Goal: Task Accomplishment & Management: Use online tool/utility

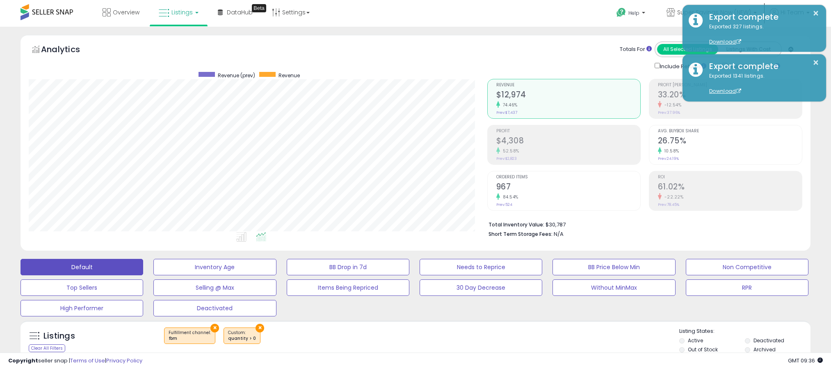
click at [212, 323] on button "×" at bounding box center [215, 327] width 9 height 9
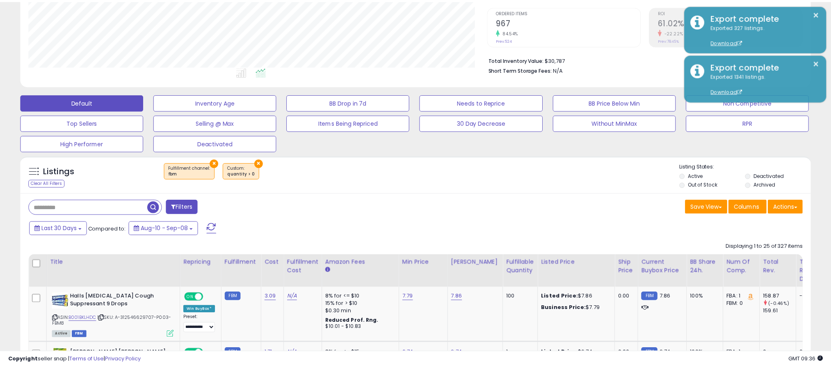
scroll to position [169, 464]
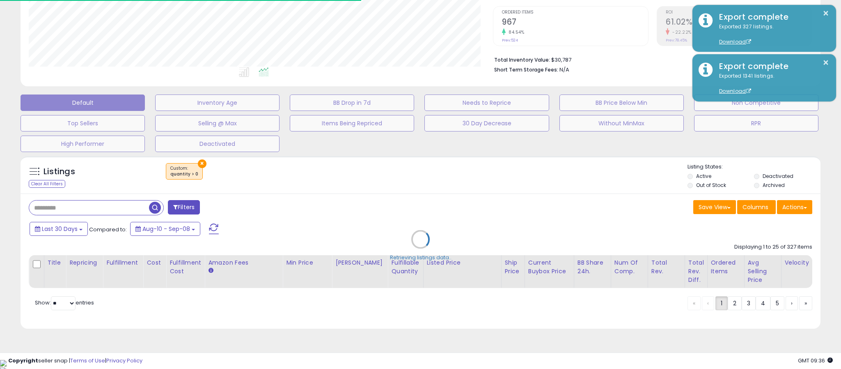
click at [200, 163] on div "Retrieving listings data.." at bounding box center [420, 245] width 812 height 187
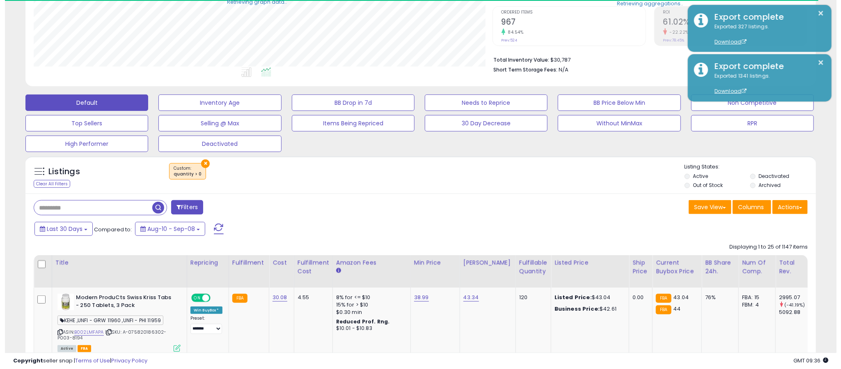
scroll to position [410233, 409942]
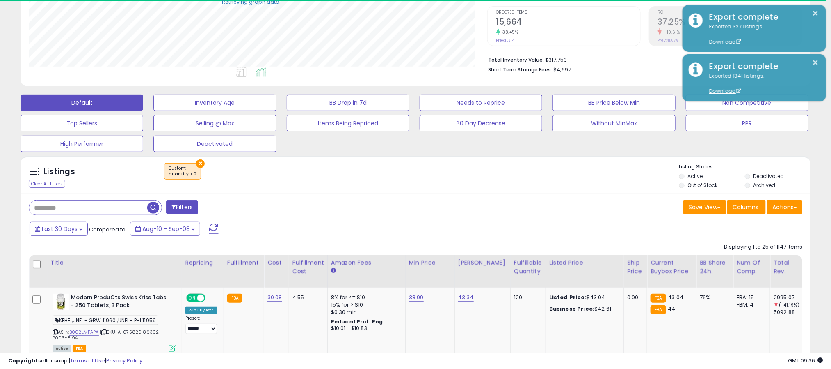
click at [198, 165] on button "×" at bounding box center [200, 163] width 9 height 9
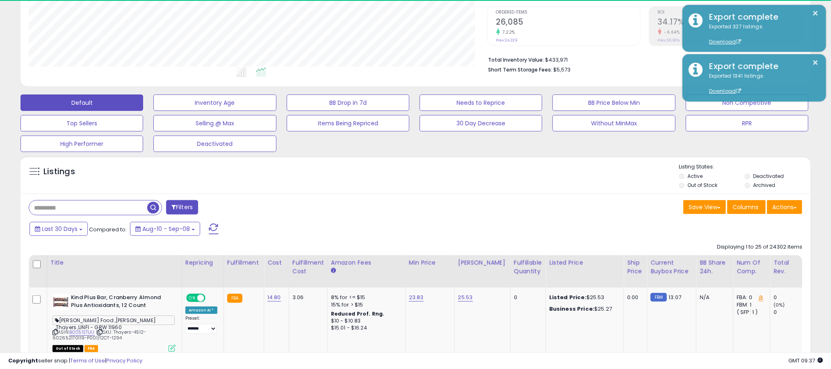
scroll to position [169, 459]
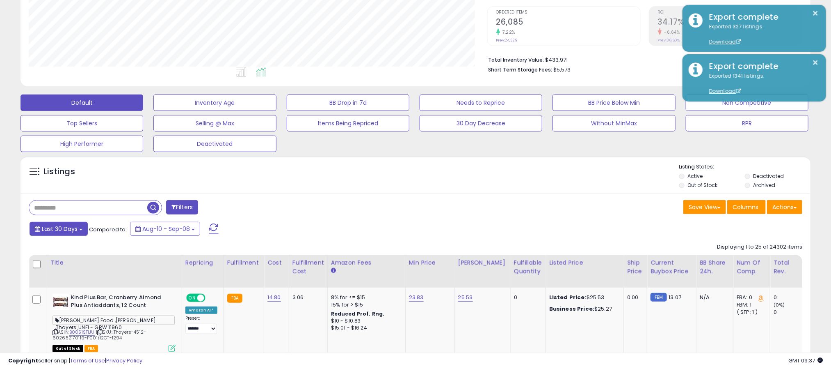
click at [60, 230] on span "Last 30 Days" at bounding box center [60, 228] width 36 height 8
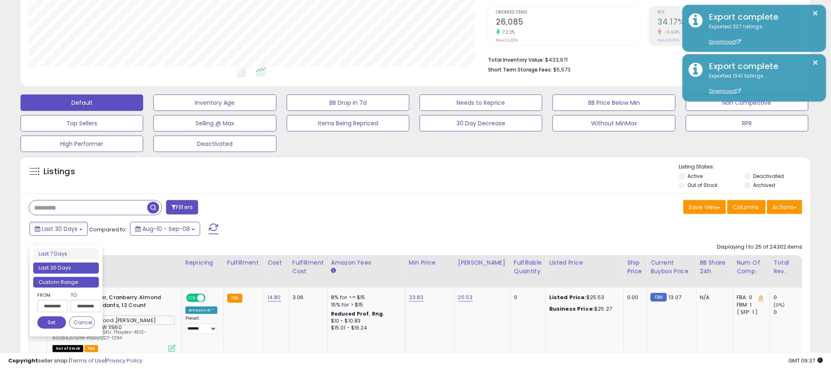
click at [63, 284] on li "Custom Range" at bounding box center [66, 282] width 66 height 11
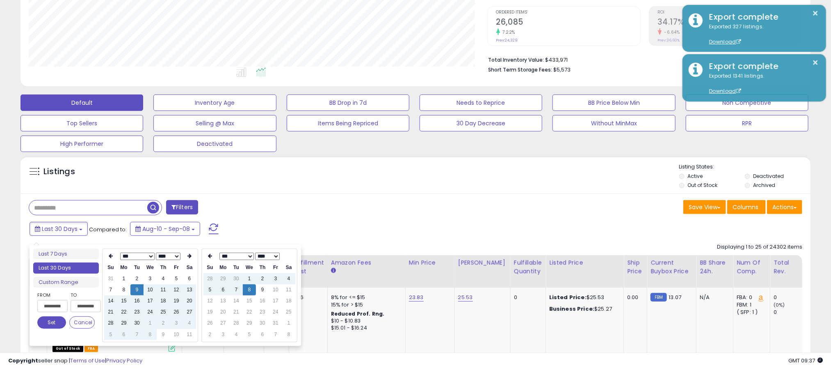
click at [143, 259] on select "*** *** *** *** *** *** *** *** *** ***" at bounding box center [137, 255] width 34 height 7
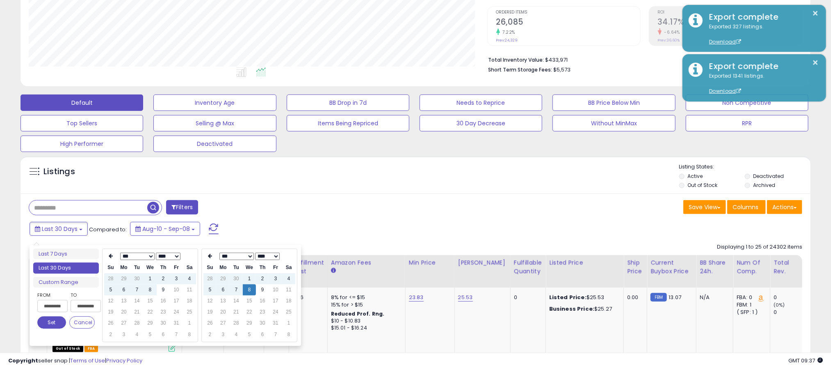
click at [389, 188] on div "Listings" at bounding box center [416, 177] width 790 height 28
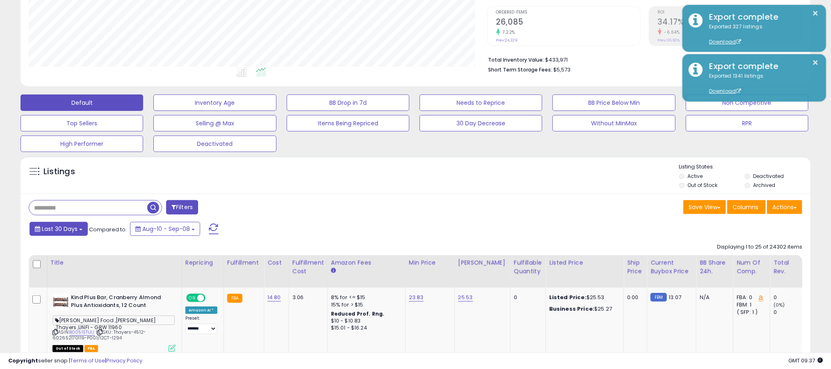
click at [60, 232] on span "Last 30 Days" at bounding box center [60, 228] width 36 height 8
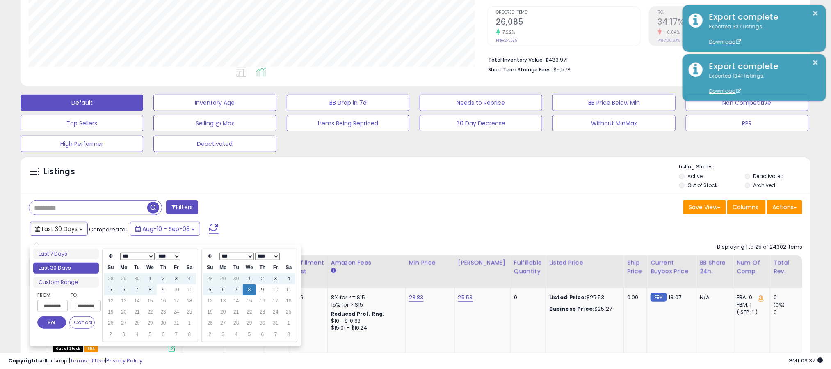
scroll to position [246, 0]
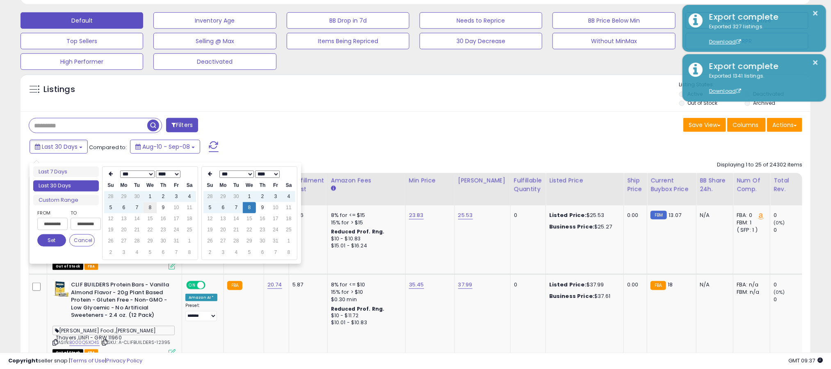
click at [149, 206] on td "8" at bounding box center [150, 207] width 13 height 11
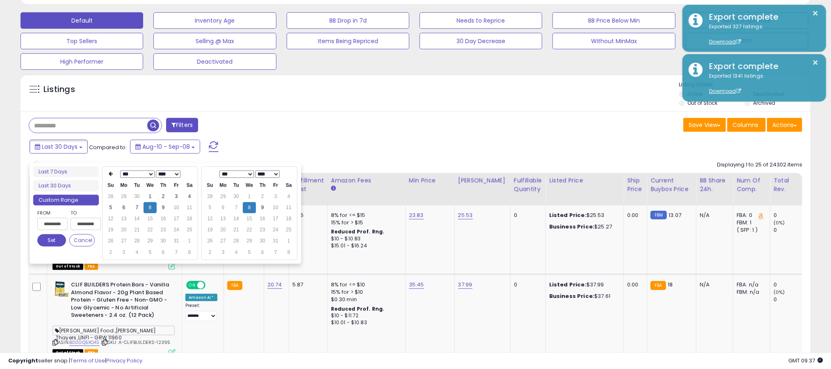
type input "**********"
click at [57, 245] on button "Set" at bounding box center [51, 240] width 29 height 12
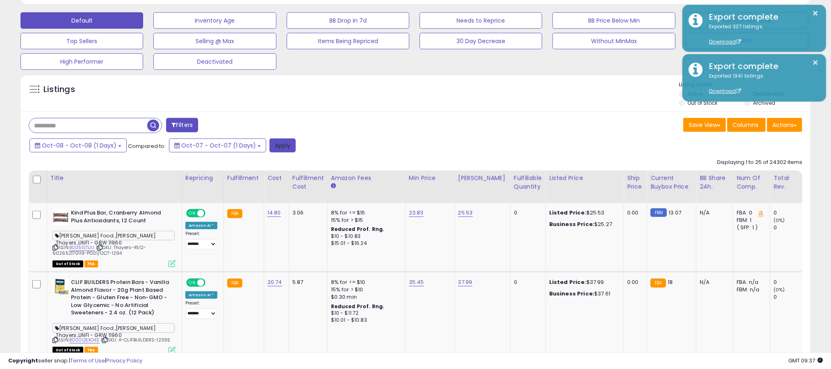
click at [275, 149] on button "Apply" at bounding box center [283, 145] width 26 height 14
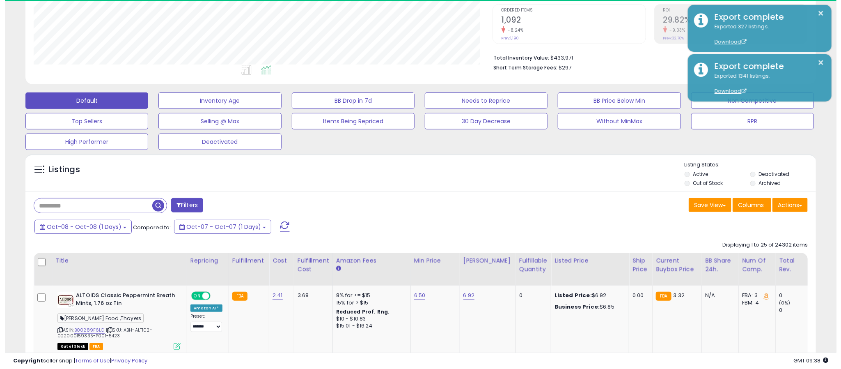
scroll to position [169, 459]
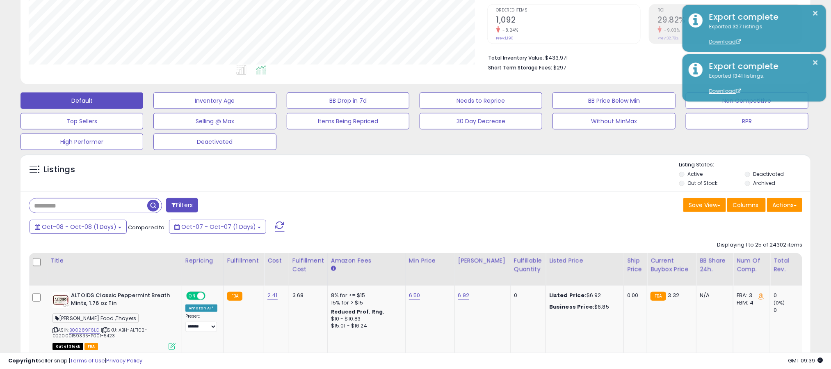
click at [172, 199] on button "Filters" at bounding box center [182, 205] width 32 height 14
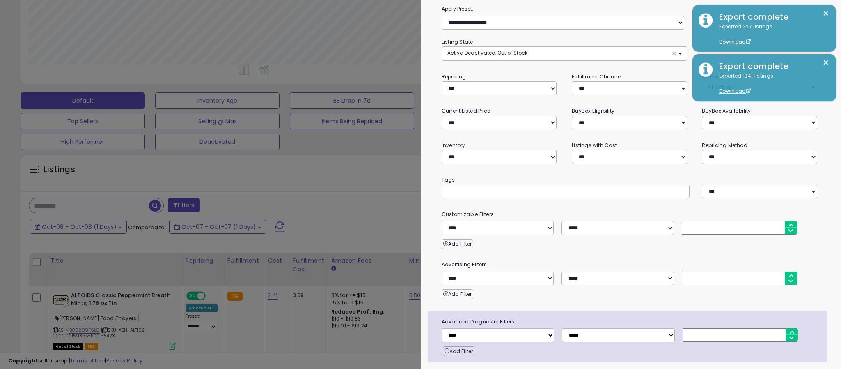
scroll to position [0, 0]
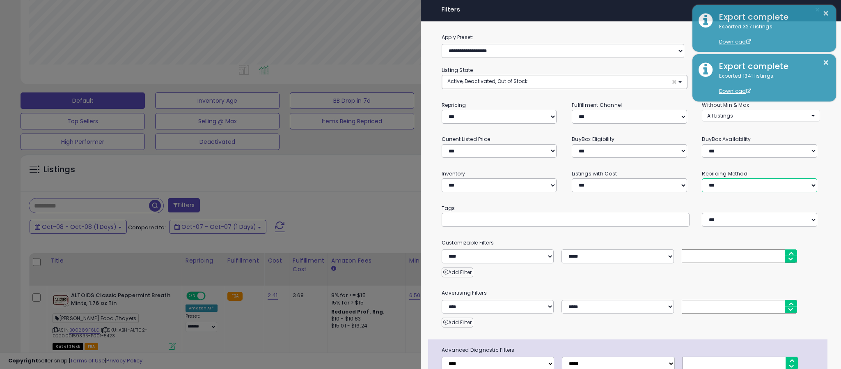
click at [750, 183] on select "**********" at bounding box center [759, 185] width 115 height 14
click at [702, 178] on select "**********" at bounding box center [759, 185] width 115 height 14
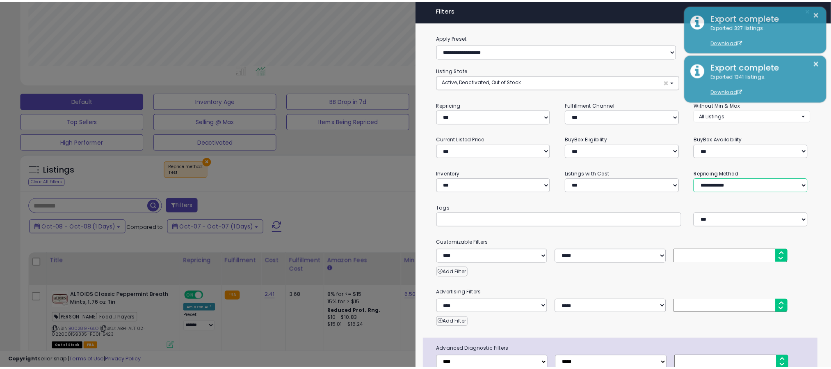
scroll to position [58, 0]
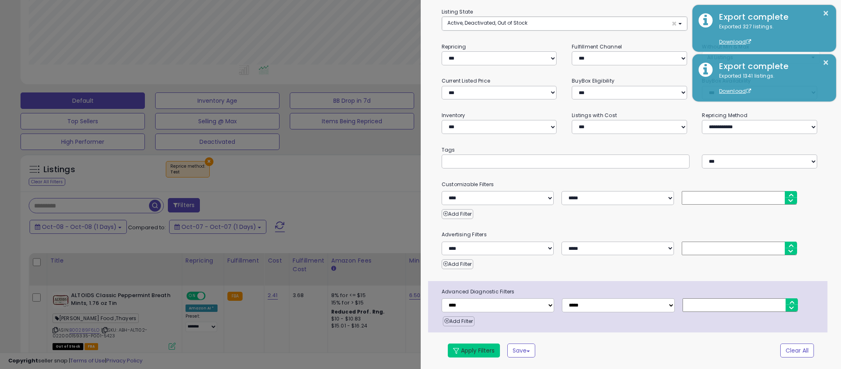
click at [473, 349] on button "Apply Filters" at bounding box center [474, 350] width 52 height 14
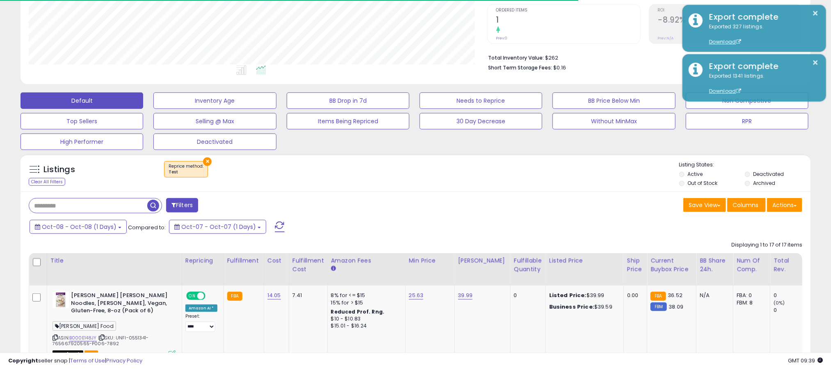
scroll to position [169, 459]
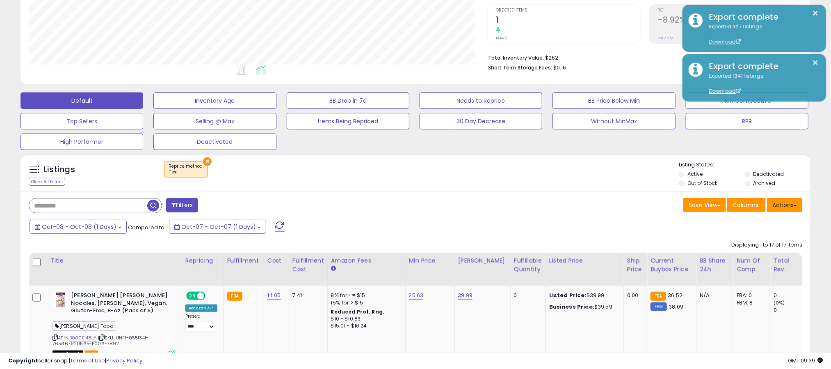
click at [790, 212] on button "Actions" at bounding box center [784, 205] width 35 height 14
click at [740, 259] on link "Export All Columns" at bounding box center [752, 257] width 90 height 13
click at [744, 186] on ul "Active Deactivated Out of Stock Archived" at bounding box center [745, 179] width 131 height 18
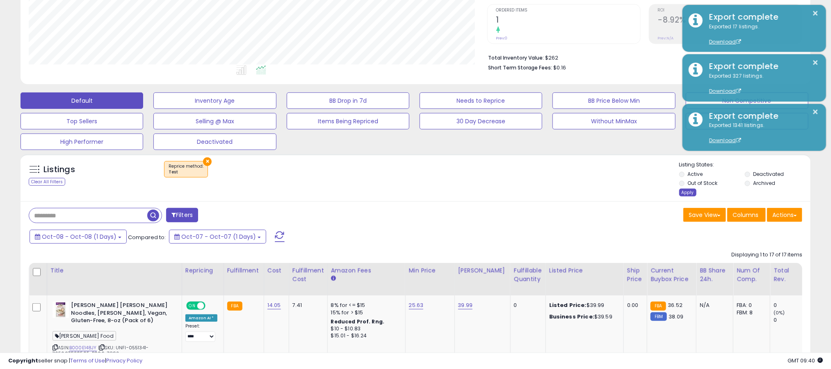
click at [684, 194] on div "Apply" at bounding box center [688, 192] width 17 height 8
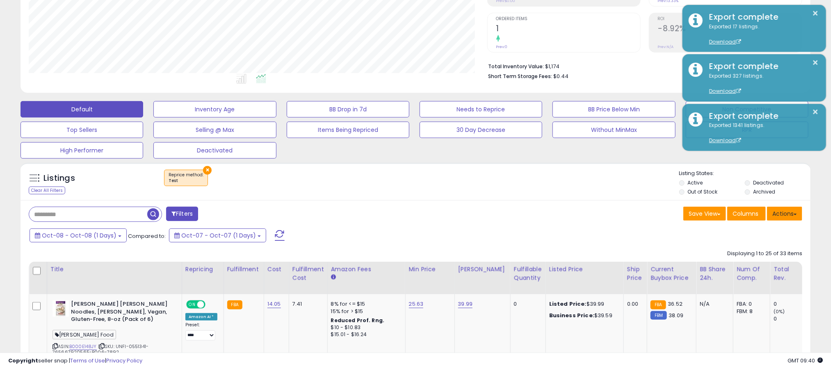
click at [784, 219] on button "Actions" at bounding box center [784, 213] width 35 height 14
click at [751, 262] on link "Export All Columns" at bounding box center [752, 265] width 90 height 13
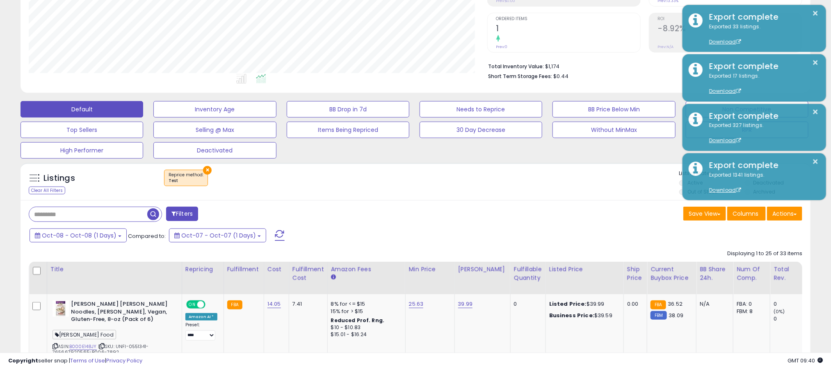
click at [203, 171] on button "×" at bounding box center [207, 170] width 9 height 9
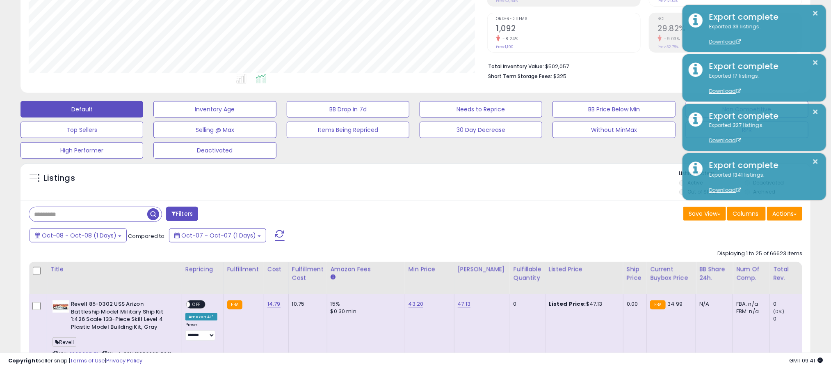
scroll to position [0, 0]
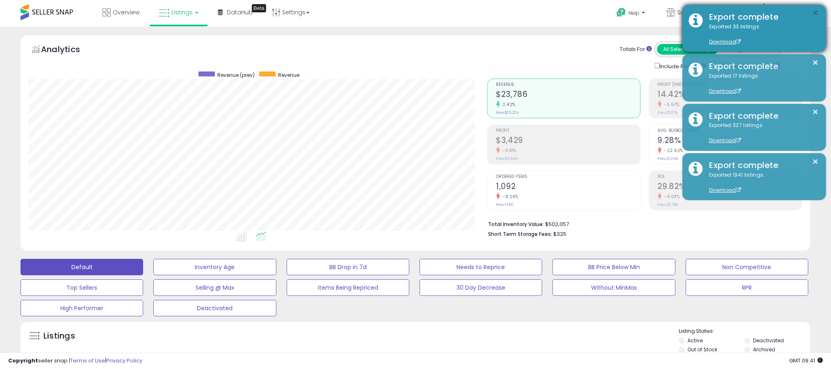
click at [816, 14] on button "×" at bounding box center [816, 13] width 7 height 10
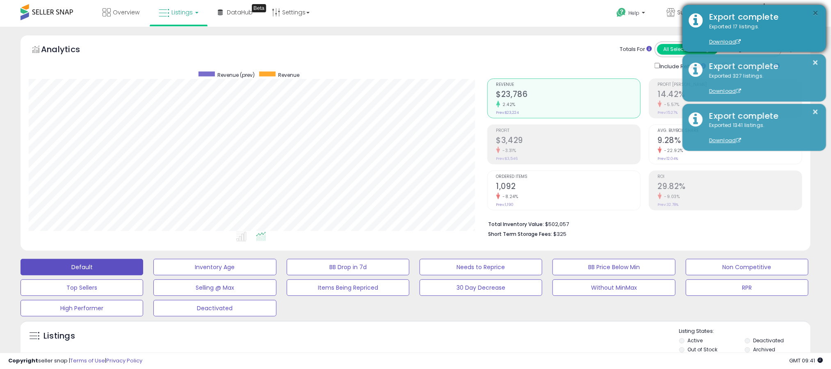
click at [815, 12] on button "×" at bounding box center [816, 13] width 7 height 10
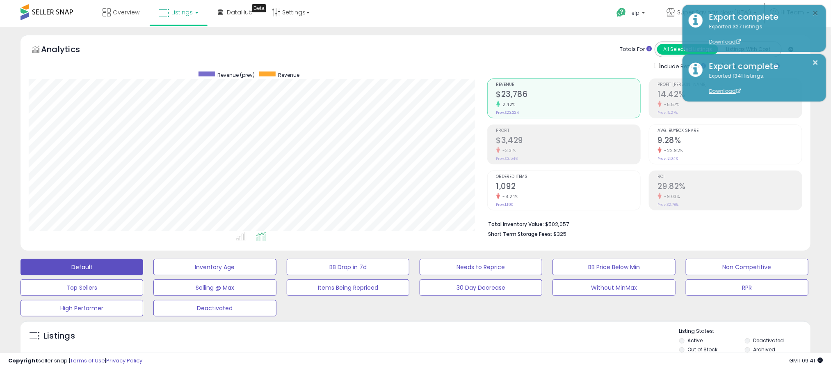
click at [818, 16] on button "×" at bounding box center [816, 13] width 7 height 10
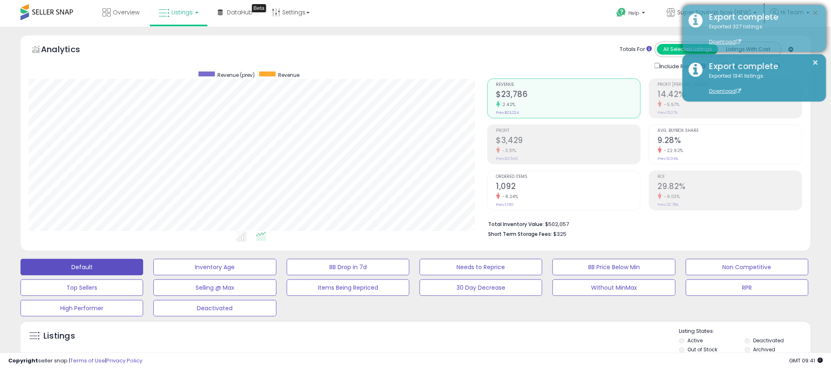
click at [818, 11] on button "×" at bounding box center [816, 13] width 7 height 10
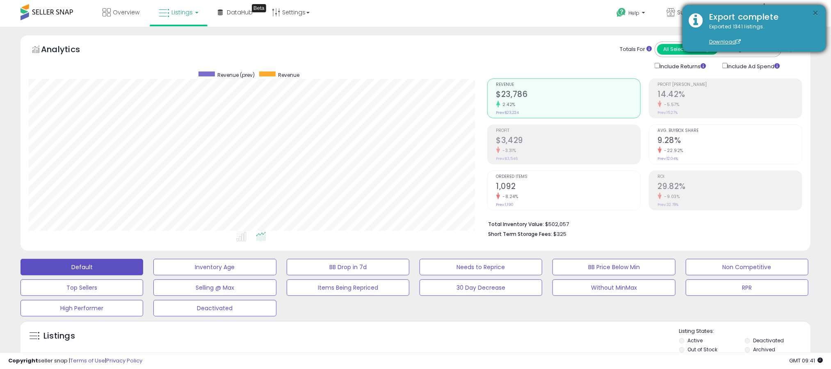
click at [815, 11] on button "×" at bounding box center [816, 13] width 7 height 10
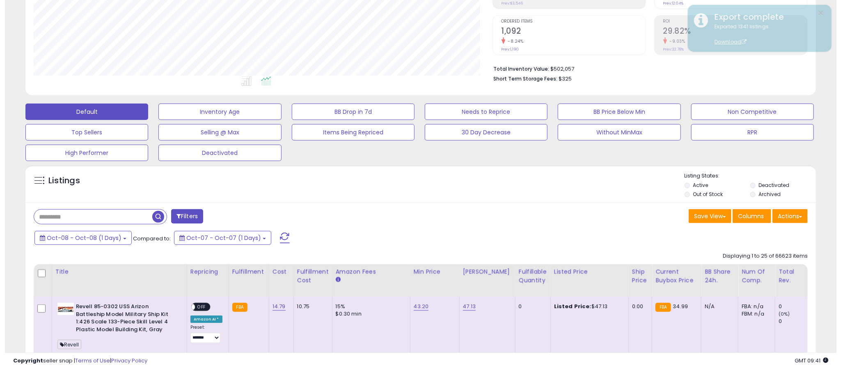
scroll to position [164, 0]
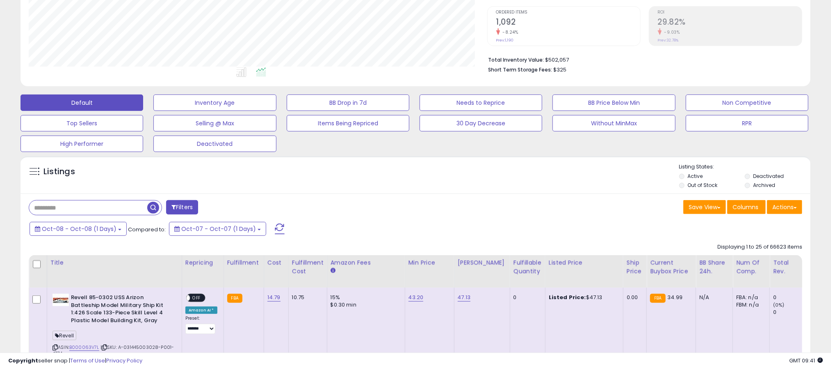
click at [178, 207] on button "Filters" at bounding box center [182, 207] width 32 height 14
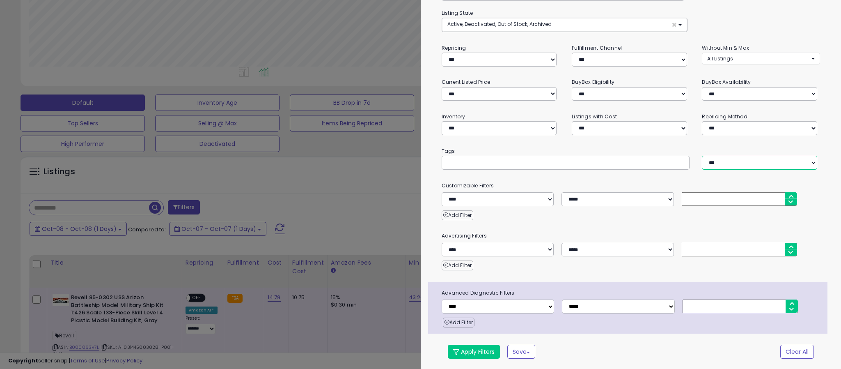
click at [782, 161] on select "*** *** ****" at bounding box center [759, 163] width 115 height 14
click at [740, 122] on select "**********" at bounding box center [759, 128] width 115 height 14
select select "**********"
click at [702, 121] on select "**********" at bounding box center [759, 128] width 115 height 14
click at [480, 355] on button "Apply Filters" at bounding box center [474, 351] width 52 height 14
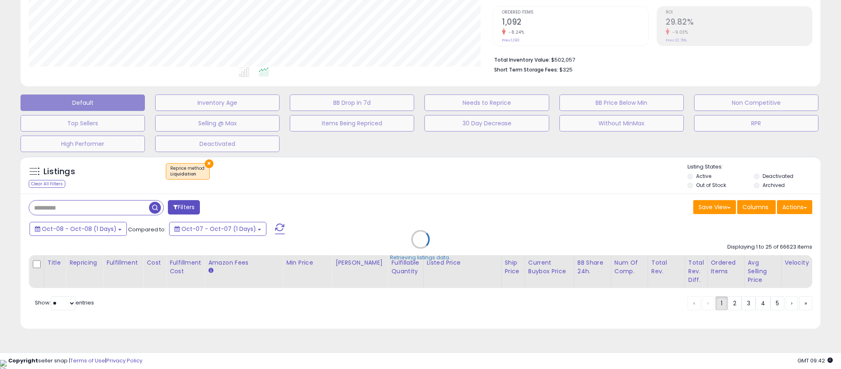
click at [188, 208] on div "Retrieving listings data.." at bounding box center [420, 245] width 812 height 187
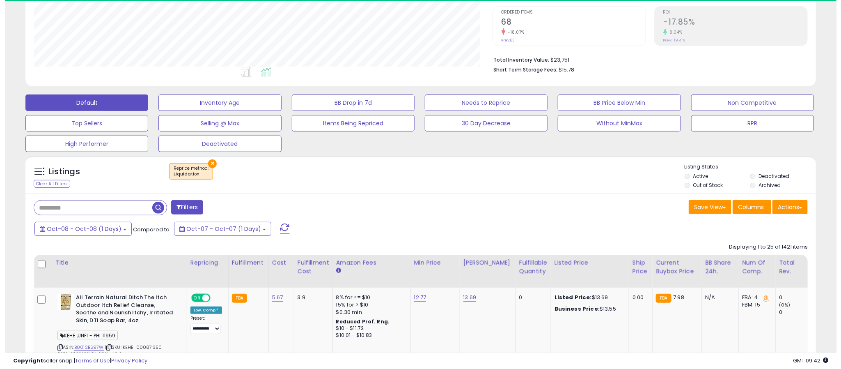
scroll to position [169, 459]
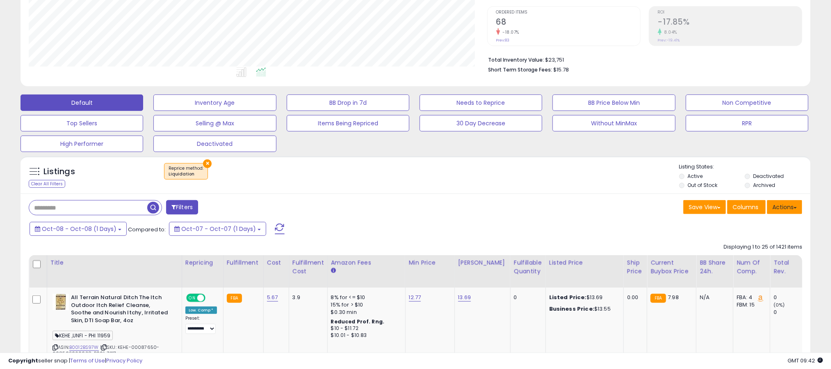
click at [788, 206] on button "Actions" at bounding box center [784, 207] width 35 height 14
click at [747, 257] on link "Export All Columns" at bounding box center [752, 259] width 90 height 13
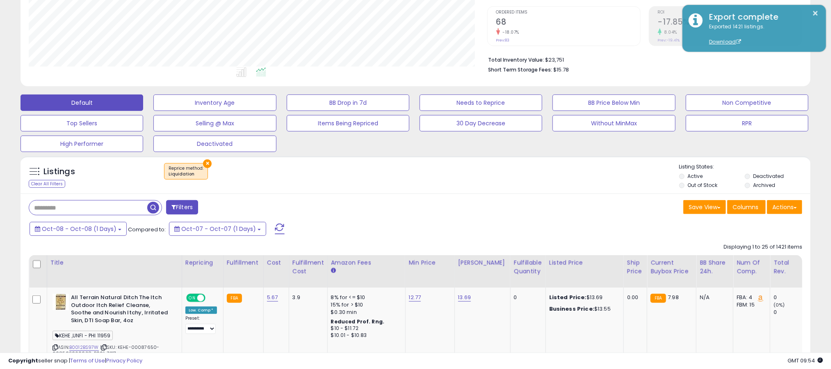
click at [203, 164] on button "×" at bounding box center [207, 163] width 9 height 9
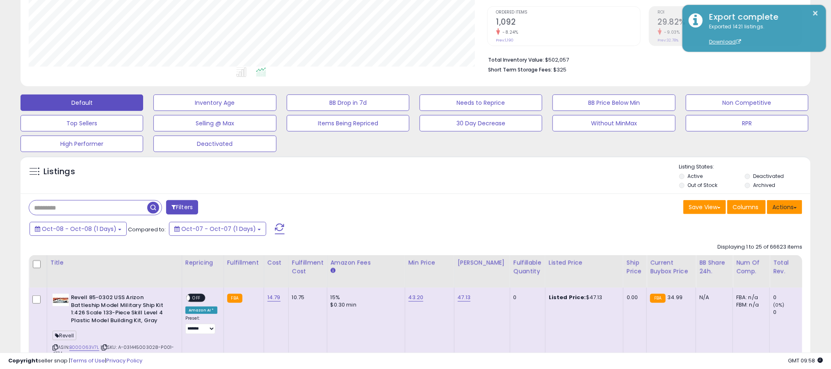
click at [789, 212] on button "Actions" at bounding box center [784, 207] width 35 height 14
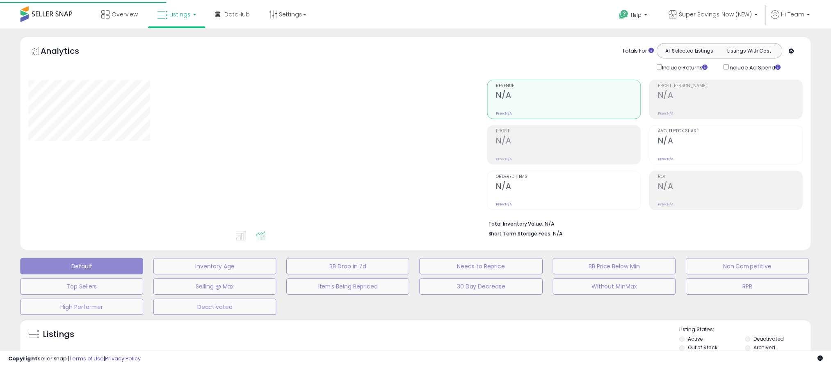
scroll to position [164, 0]
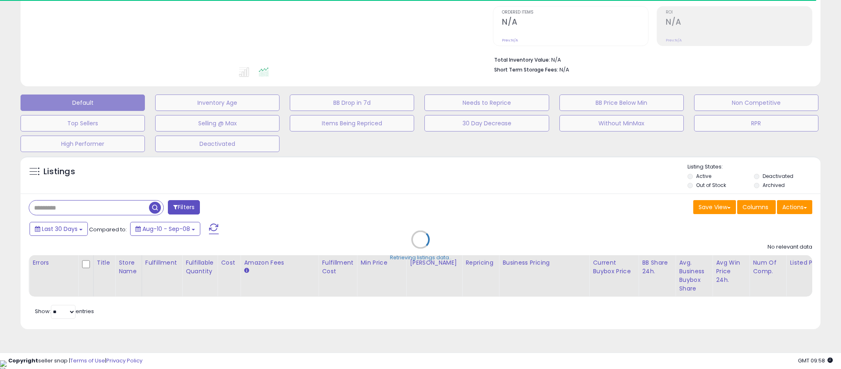
type input "**********"
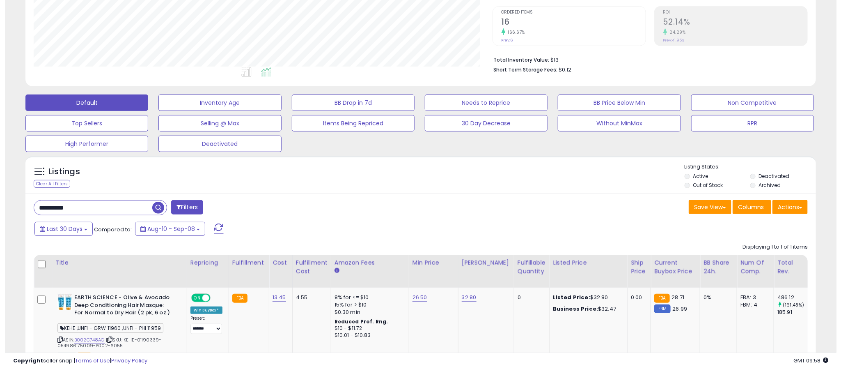
scroll to position [169, 459]
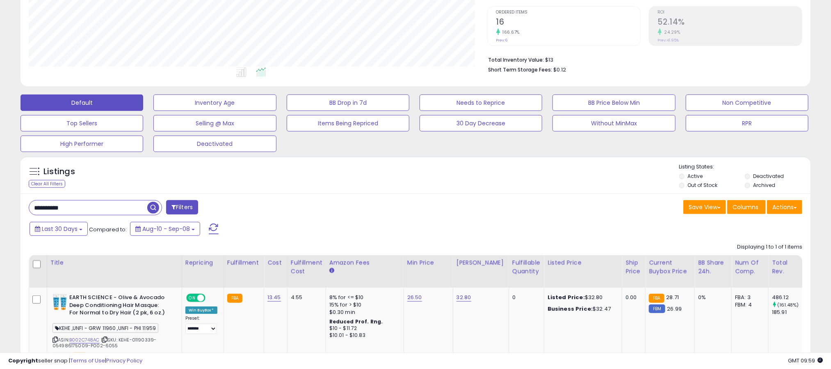
click at [100, 207] on input "**********" at bounding box center [88, 207] width 118 height 14
click at [100, 207] on input "**********" at bounding box center [126, 207] width 194 height 14
click at [787, 211] on button "Actions" at bounding box center [784, 207] width 35 height 14
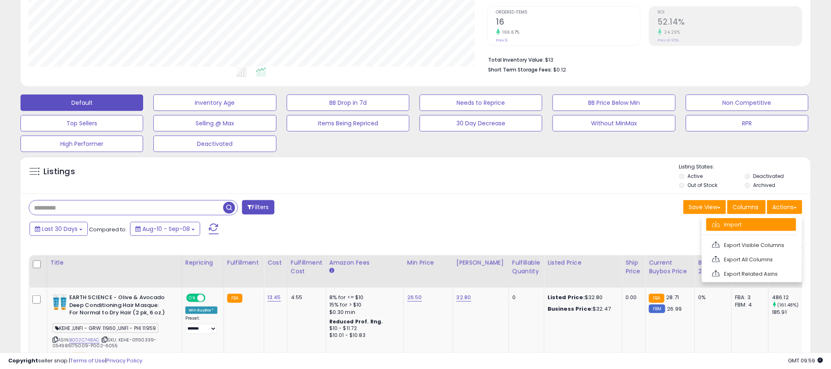
click at [753, 223] on link "Import" at bounding box center [752, 224] width 90 height 13
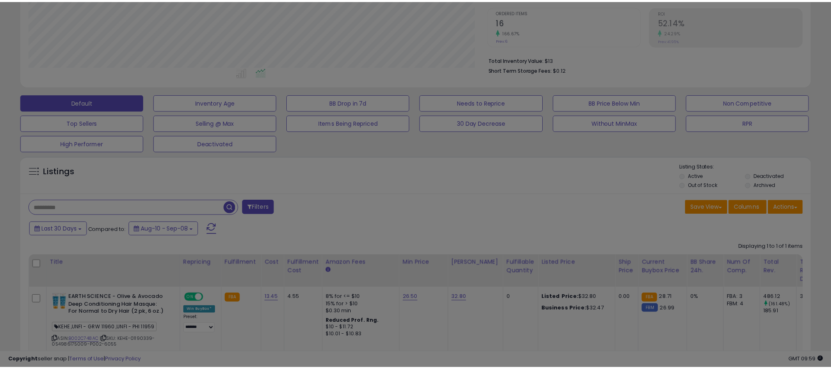
scroll to position [169, 464]
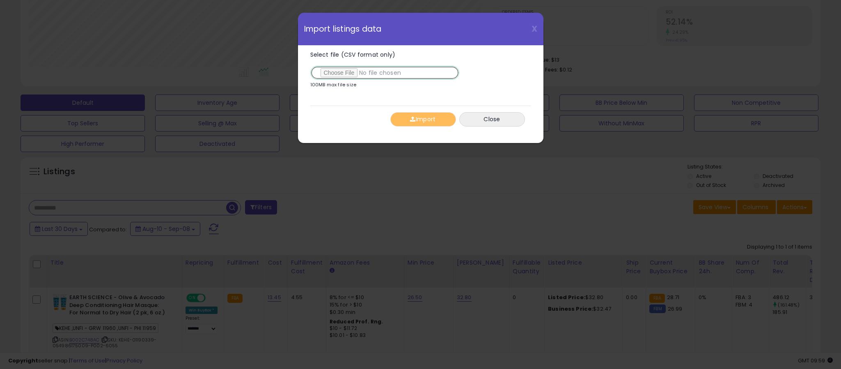
click at [335, 73] on input "Select file (CSV format only)" at bounding box center [384, 73] width 149 height 14
type input "**********"
click at [335, 74] on input "Select file (CSV format only)" at bounding box center [384, 73] width 149 height 14
click at [339, 74] on input "Select file (CSV format only)" at bounding box center [384, 73] width 149 height 14
type input "**********"
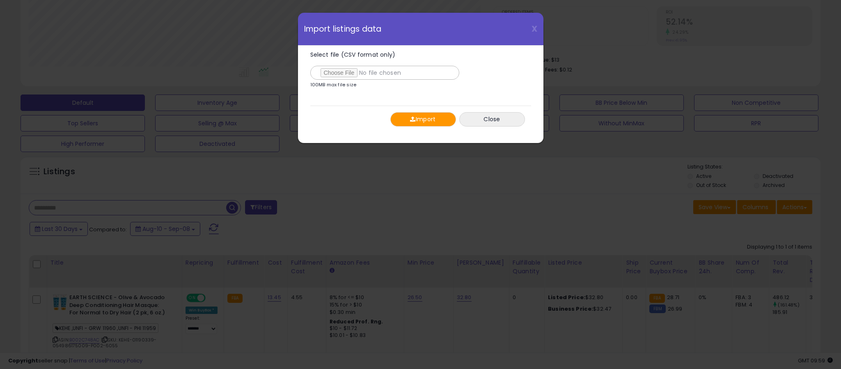
click at [415, 123] on button "Import" at bounding box center [423, 119] width 66 height 14
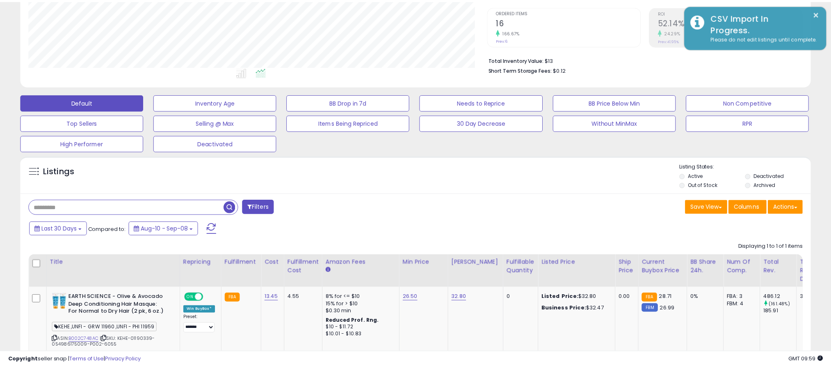
scroll to position [410233, 409942]
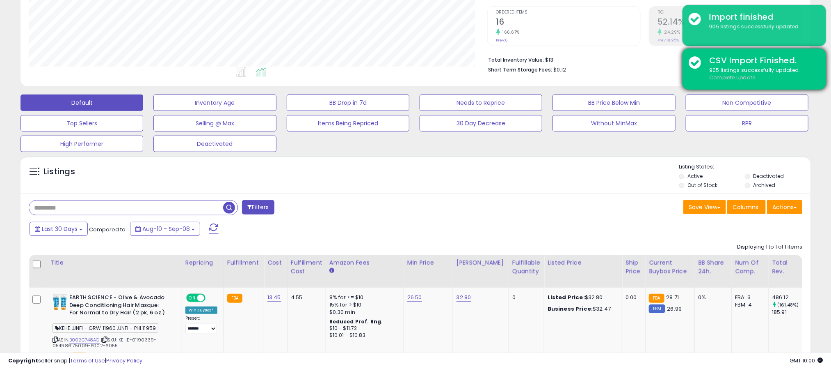
click at [729, 80] on u "Complete Update" at bounding box center [733, 77] width 46 height 7
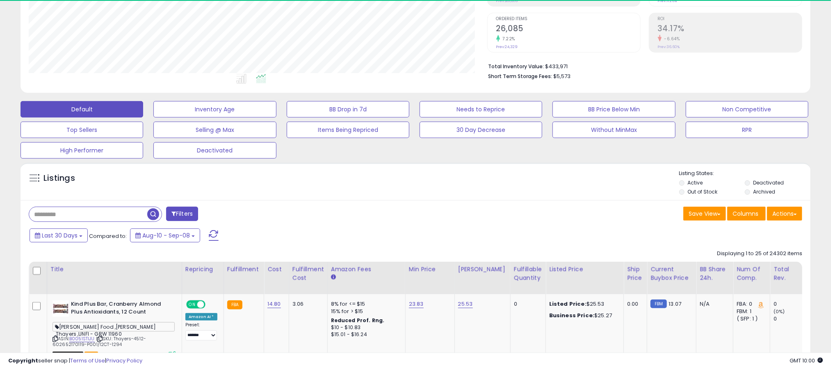
scroll to position [169, 459]
